Goal: Task Accomplishment & Management: Manage account settings

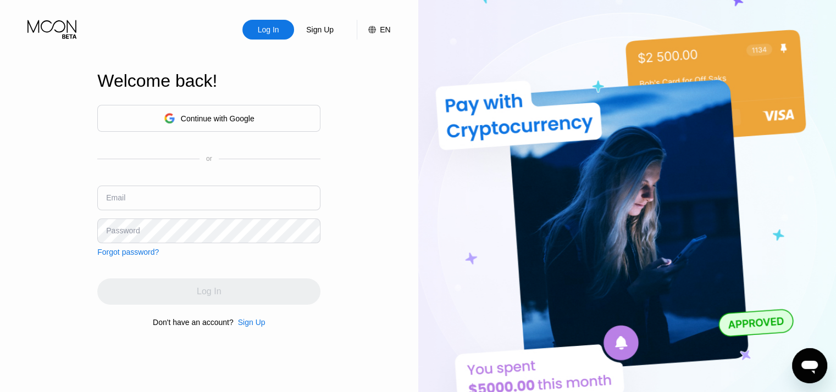
click at [182, 202] on input "text" at bounding box center [208, 198] width 223 height 25
click at [836, 233] on div at bounding box center [836, 196] width 0 height 392
type input "[EMAIL_ADDRESS][DOMAIN_NAME]"
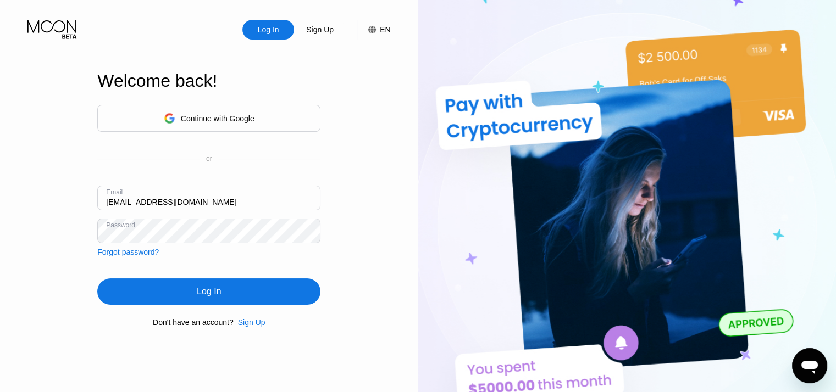
click at [211, 294] on div "Log In" at bounding box center [209, 291] width 24 height 11
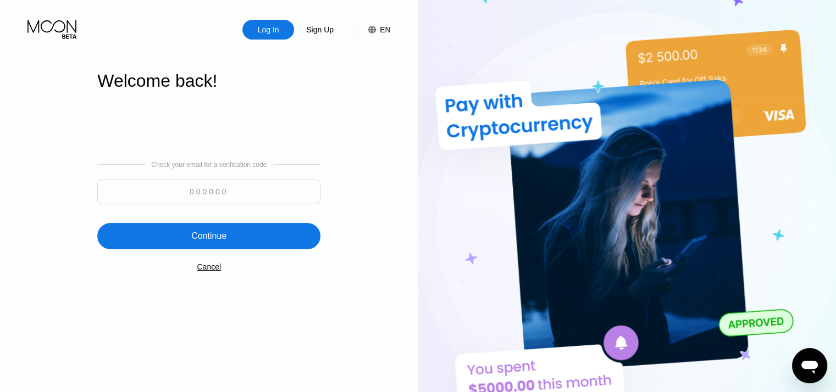
click at [204, 192] on input at bounding box center [208, 192] width 223 height 25
paste input "952012"
type input "952012"
click at [230, 236] on div "Continue" at bounding box center [208, 236] width 223 height 26
